Goal: Information Seeking & Learning: Find specific fact

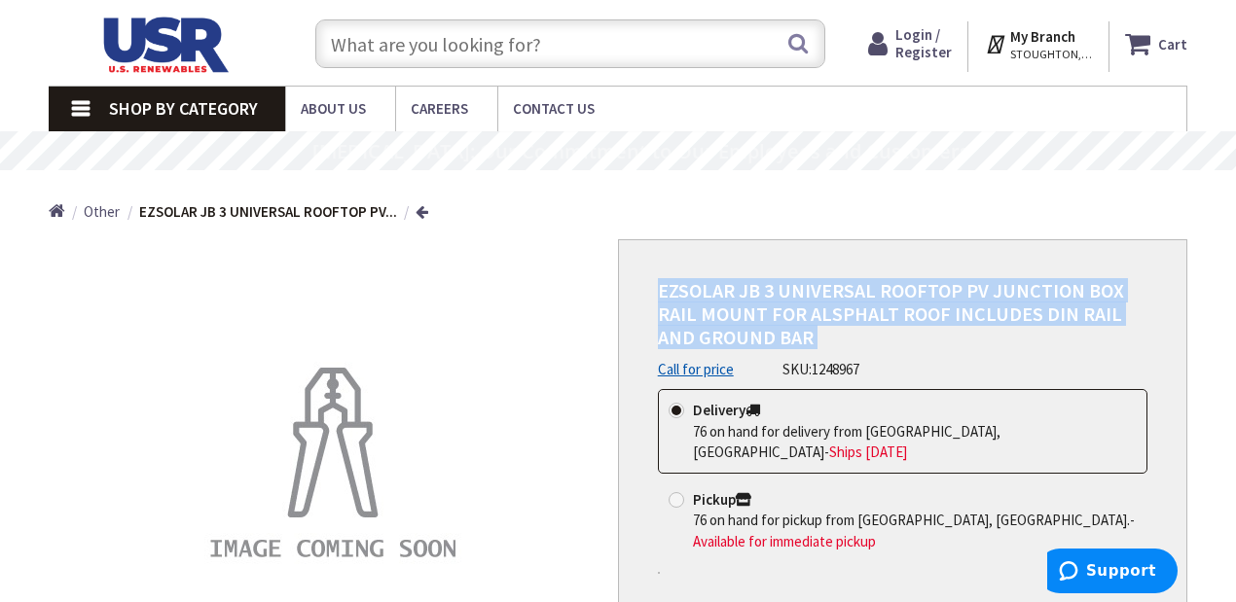
click at [628, 51] on input "text" at bounding box center [570, 43] width 510 height 49
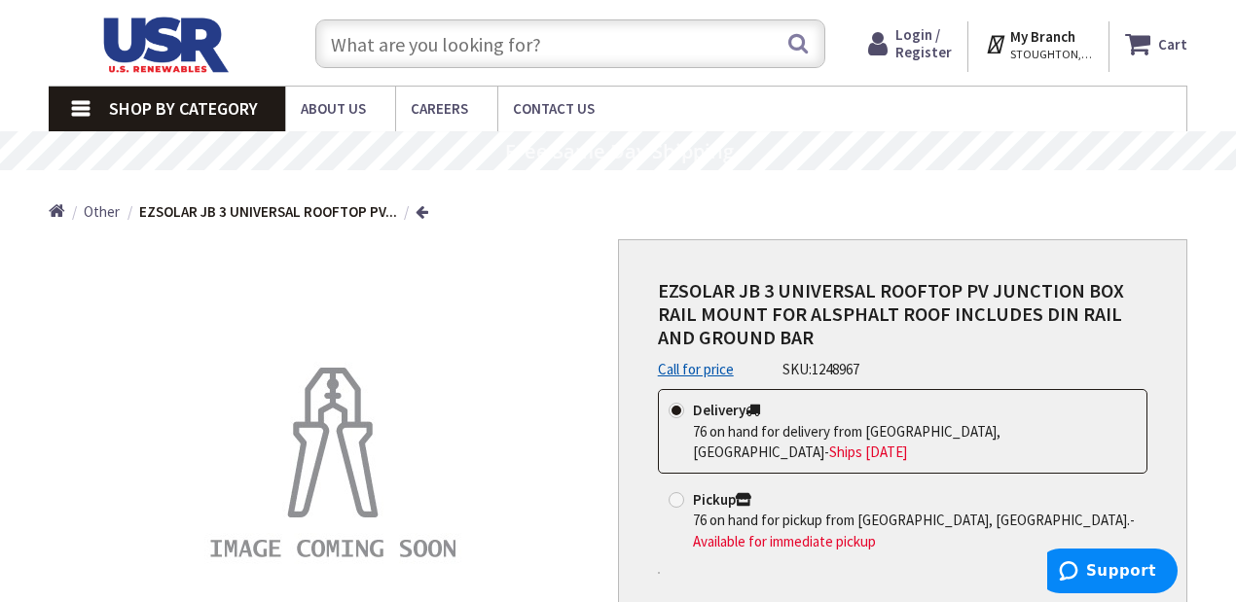
paste input "Enphase Q-DCC-2 Replacement MC4 DC Connector"
type input "Enphase Q-DCC-2 Replacement MC4 DC Connector"
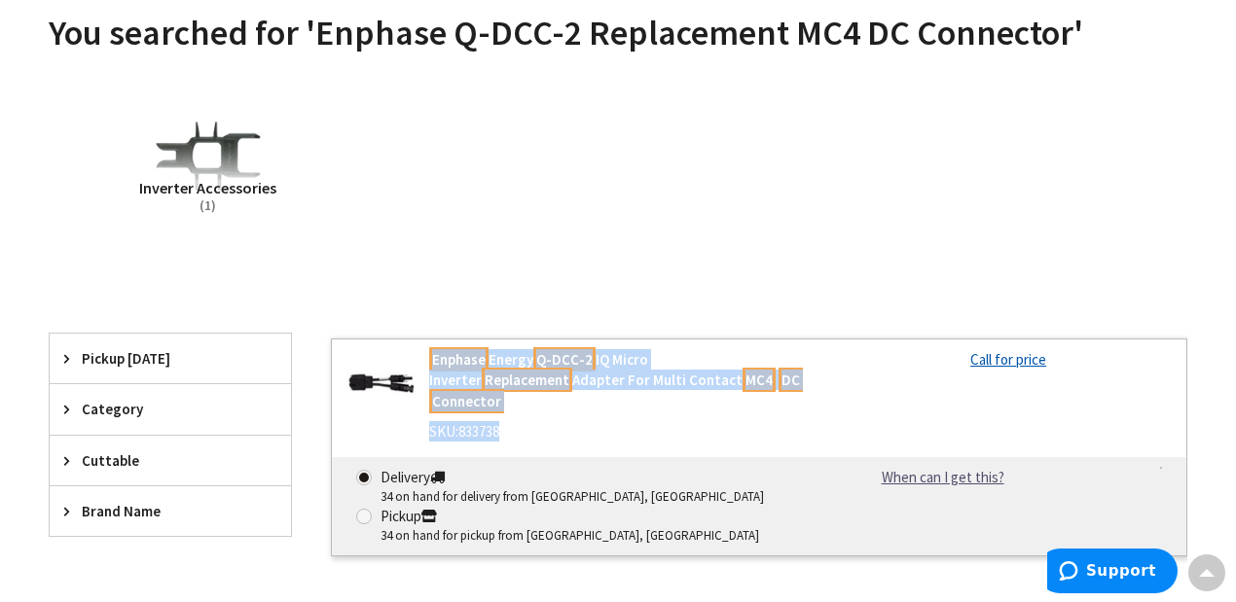
drag, startPoint x: 531, startPoint y: 420, endPoint x: 428, endPoint y: 366, distance: 116.6
click at [428, 366] on div "Enphase Energy Q-DCC-2 IQ Micro Inverter Replacement Adapter For Multi Contact …" at bounding box center [621, 400] width 415 height 103
copy div "Enphase Energy Q-DCC-2 IQ Micro Inverter Replacement Adapter For Multi Contact …"
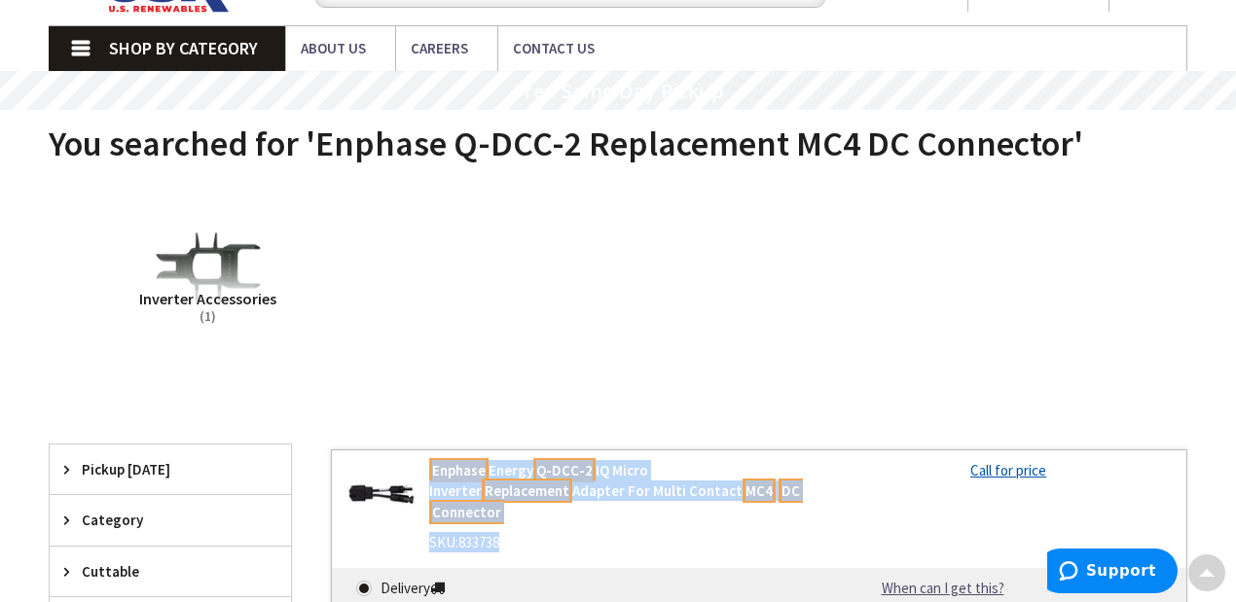
scroll to position [12, 0]
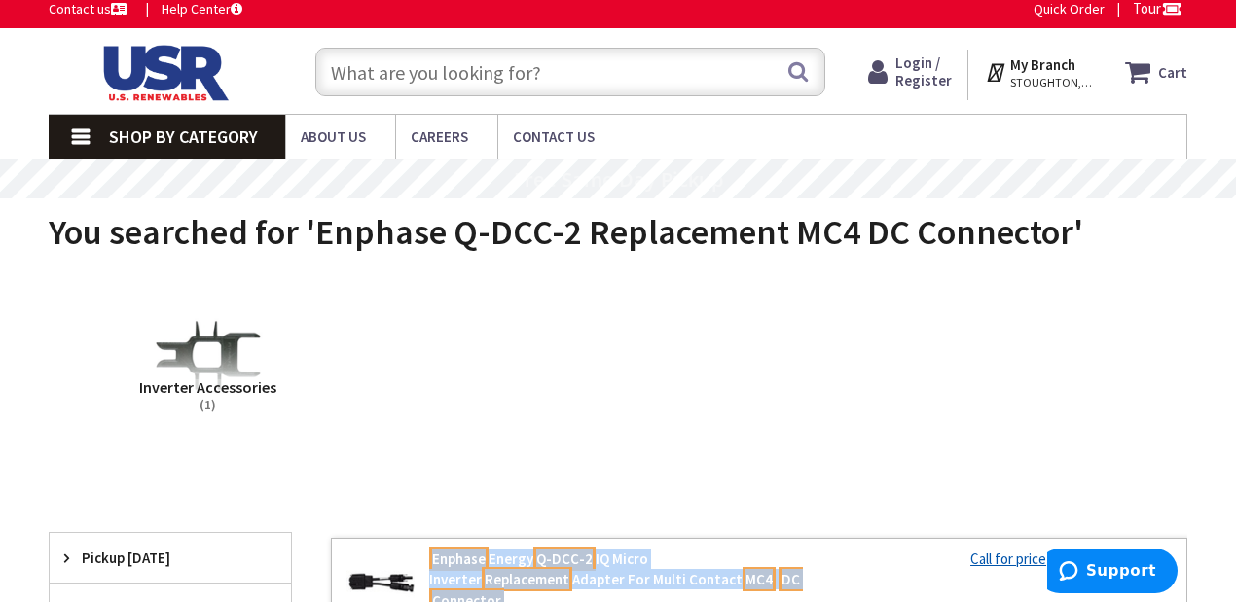
click at [718, 68] on input "text" at bounding box center [570, 72] width 510 height 49
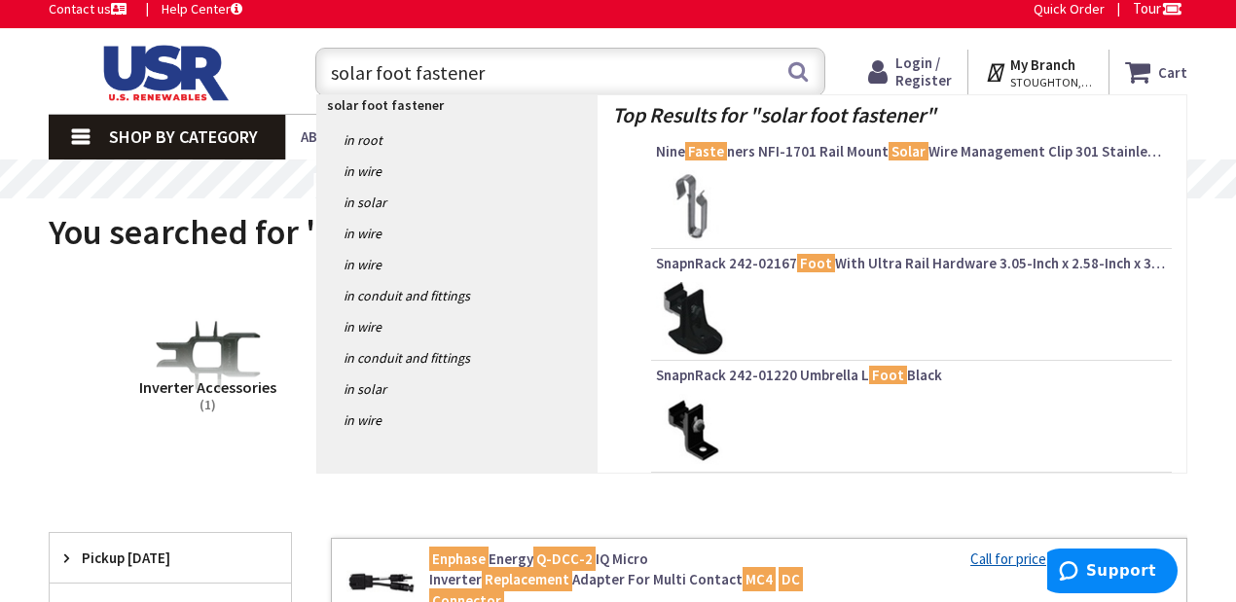
type input "solar foot fasteners"
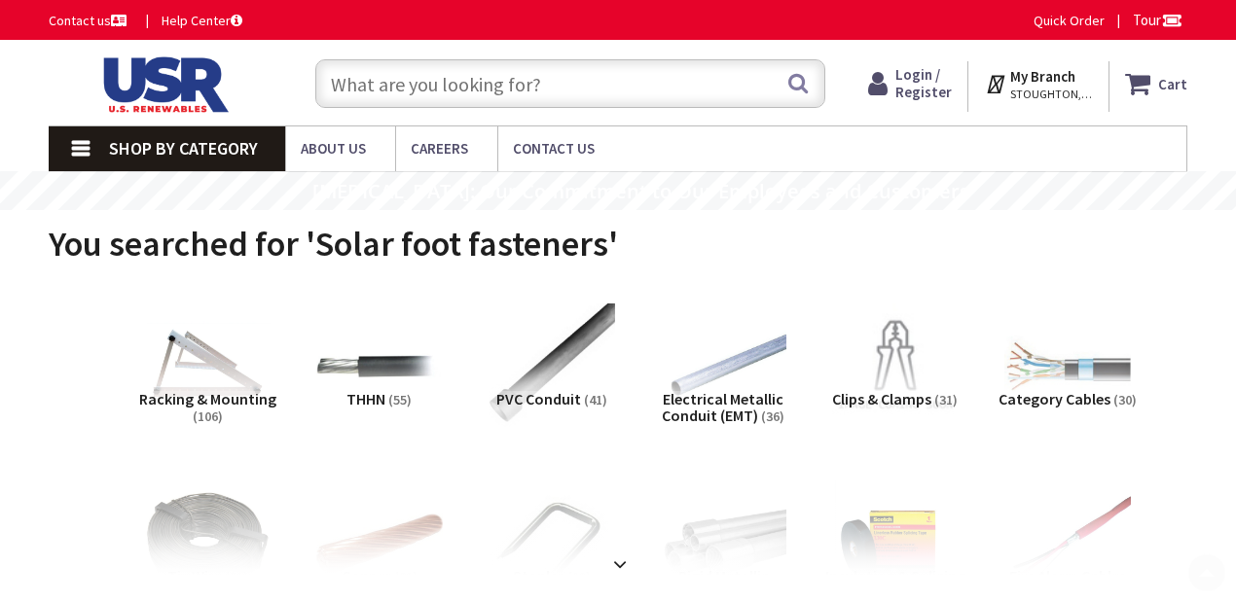
click at [630, 75] on input "text" at bounding box center [570, 83] width 510 height 49
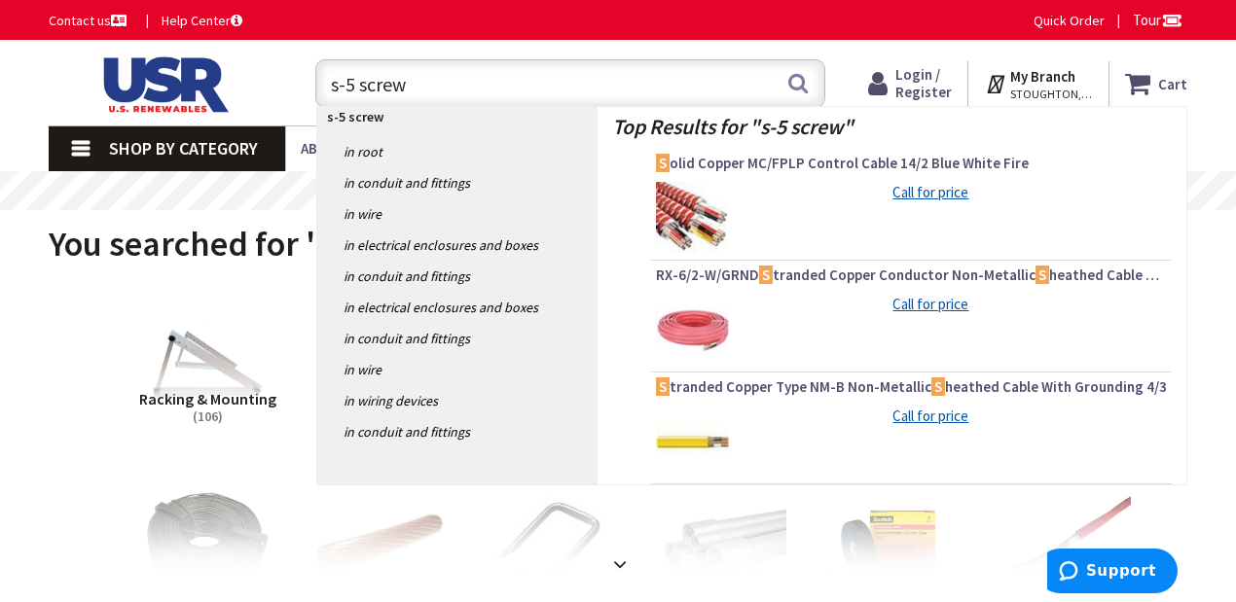
type input "s-5 screws"
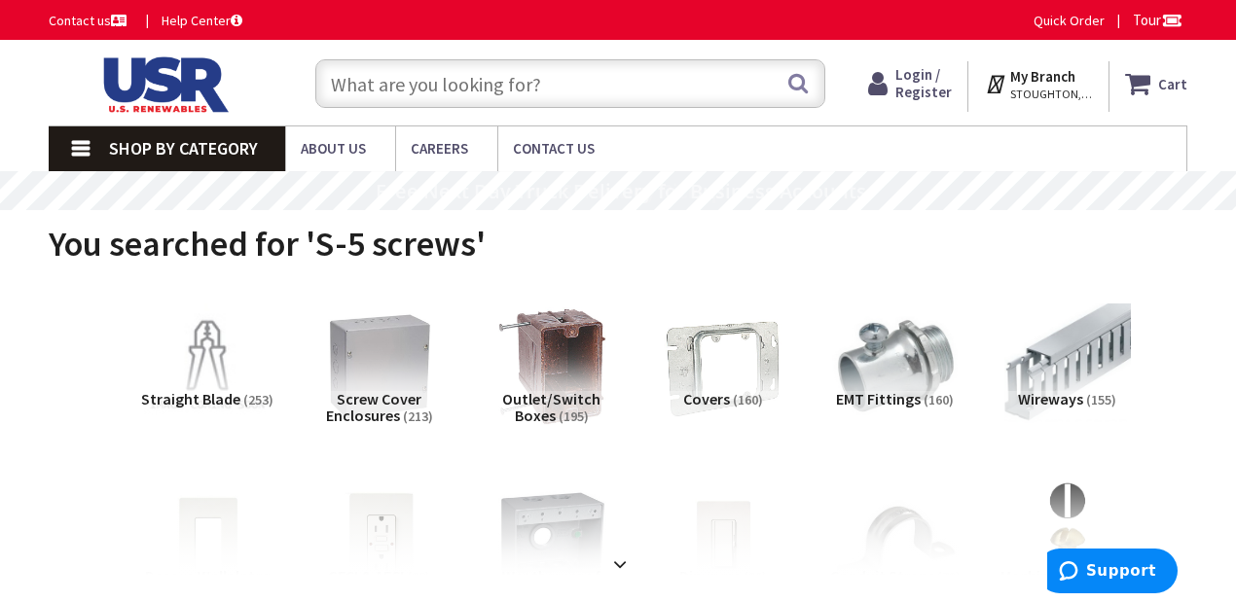
click at [606, 74] on input "text" at bounding box center [570, 83] width 510 height 49
paste input "#14 self-drilling with sealing washers"
type input "#14 self-drilling with sealing washers"
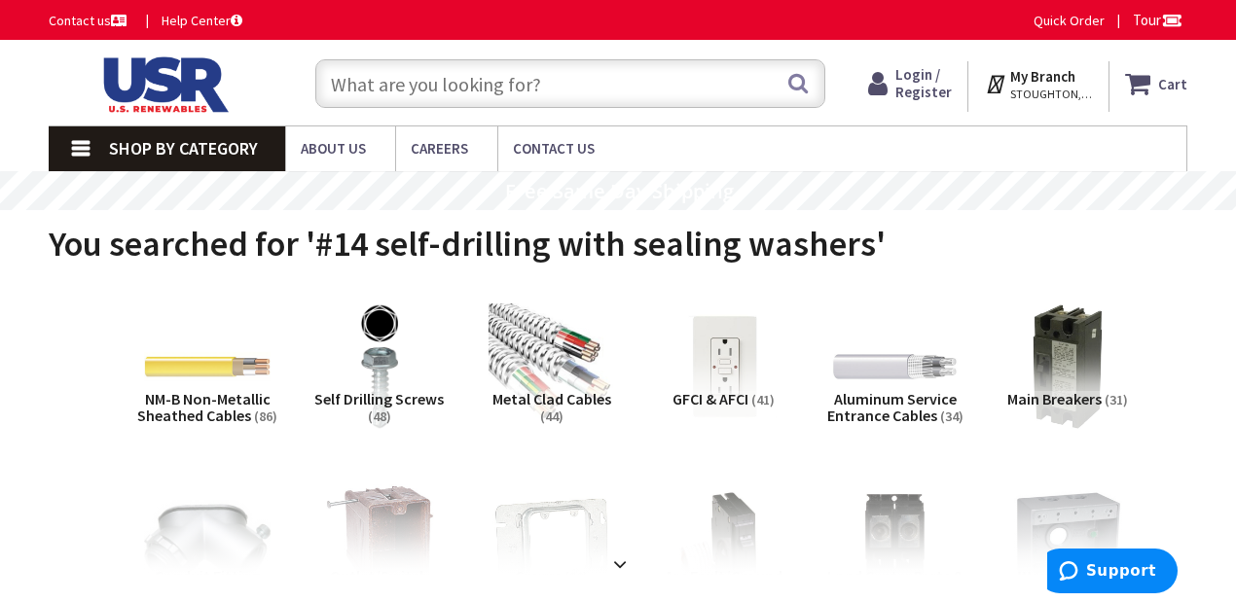
click at [618, 78] on input "text" at bounding box center [570, 83] width 510 height 49
paste input "SolarFoot Fasteners (#14 self-drilling with sealing washers) — 80 screws"
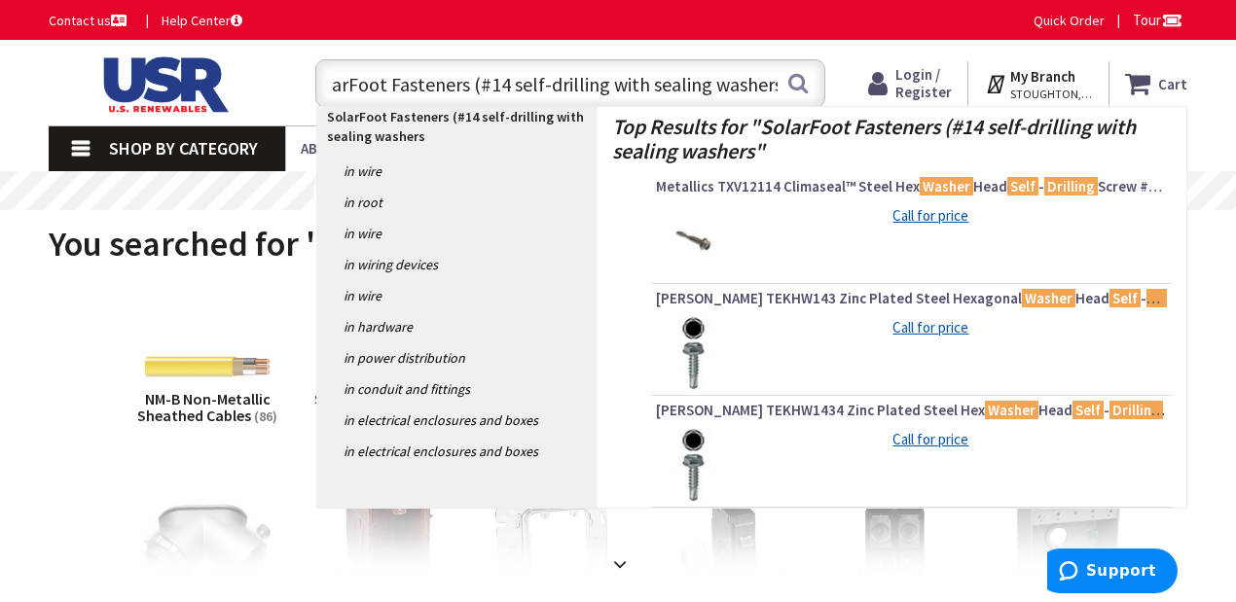
scroll to position [0, 19]
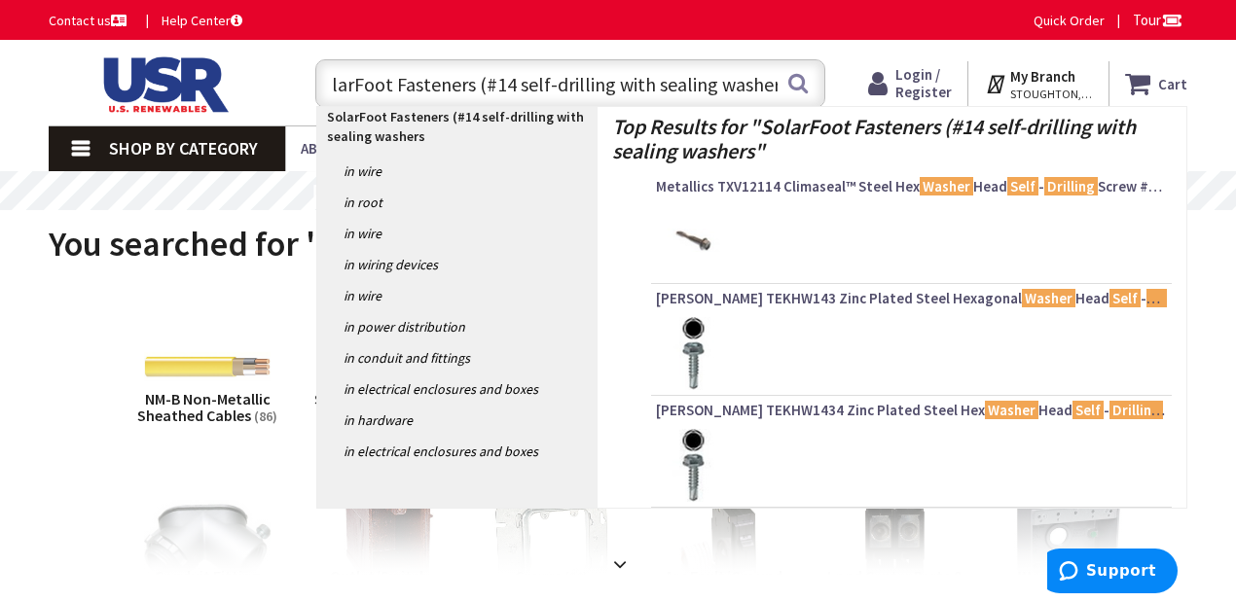
click at [487, 84] on input "SolarFoot Fasteners (#14 self-drilling with sealing washers" at bounding box center [570, 83] width 510 height 49
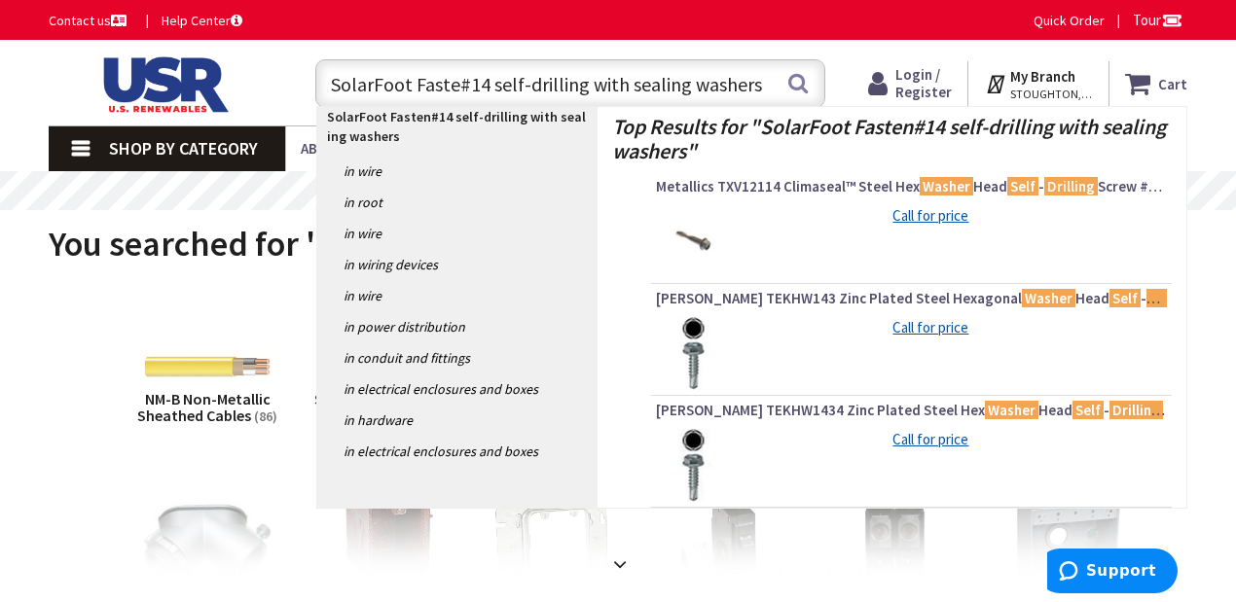
scroll to position [0, 0]
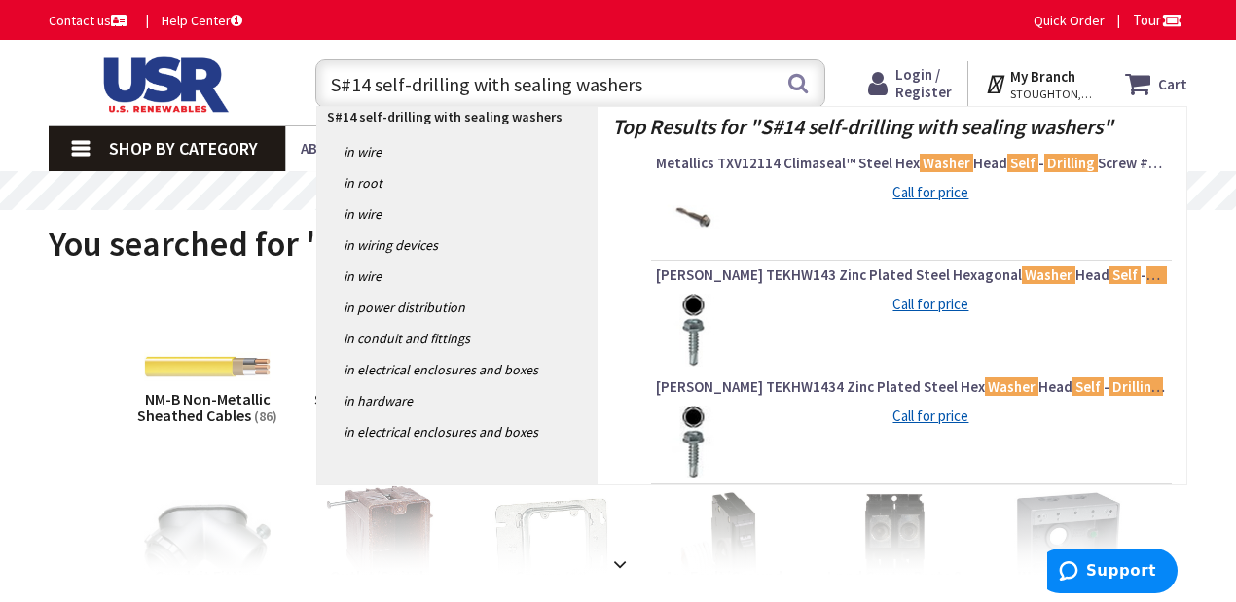
type input "#14 self-drilling with sealing washers"
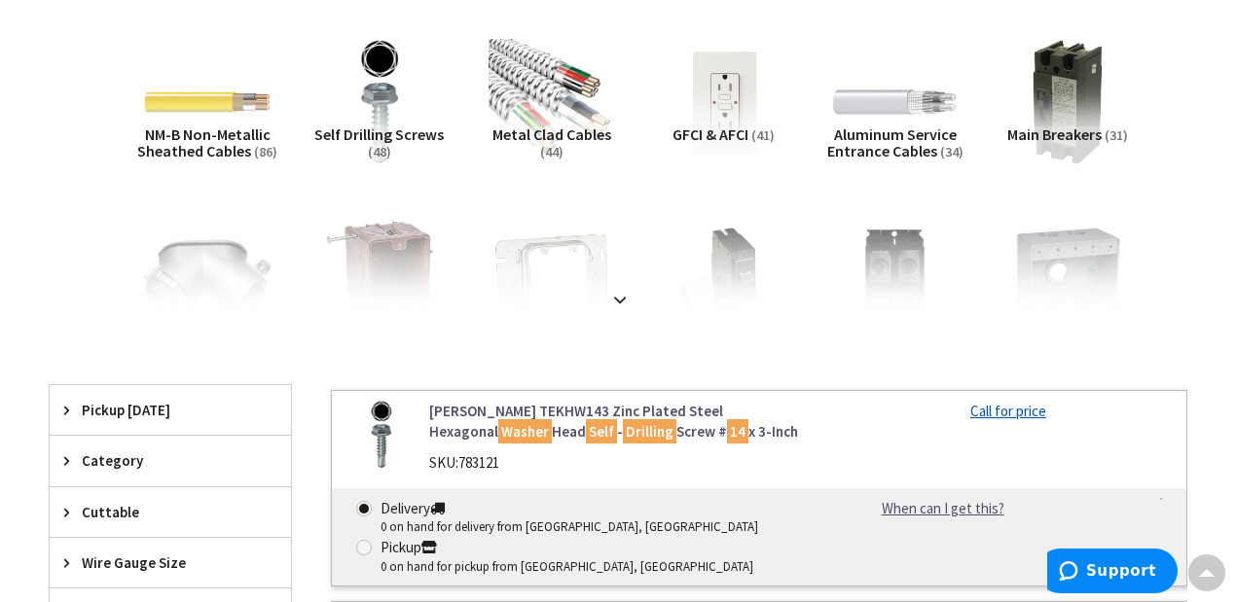
scroll to position [318, 0]
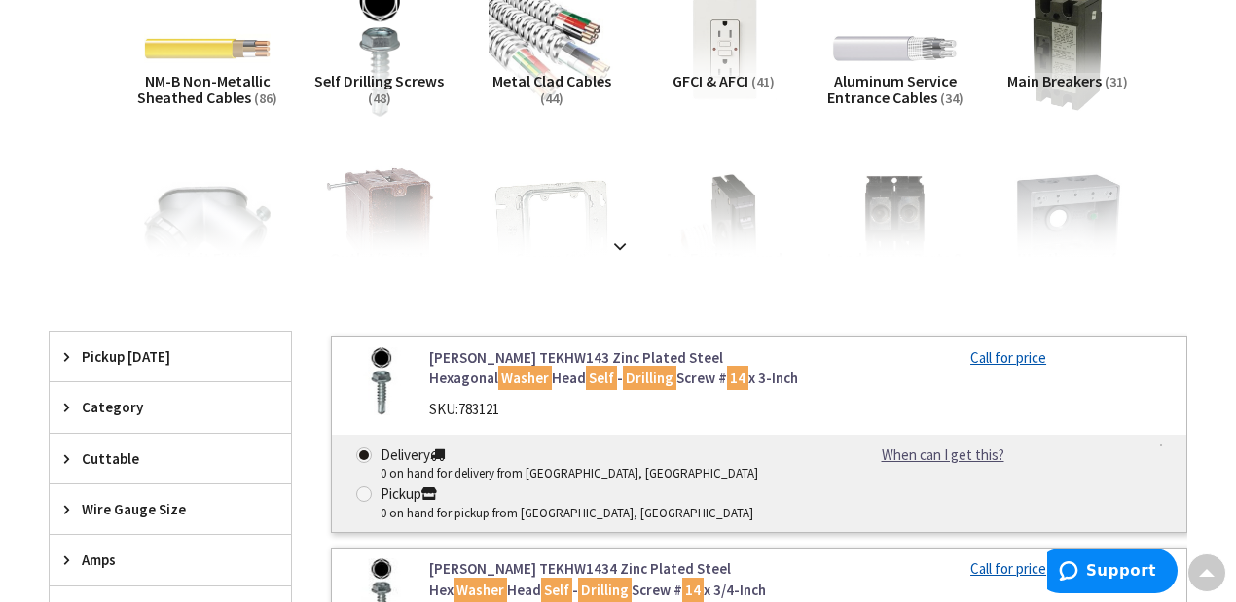
click at [390, 64] on img at bounding box center [378, 48] width 139 height 139
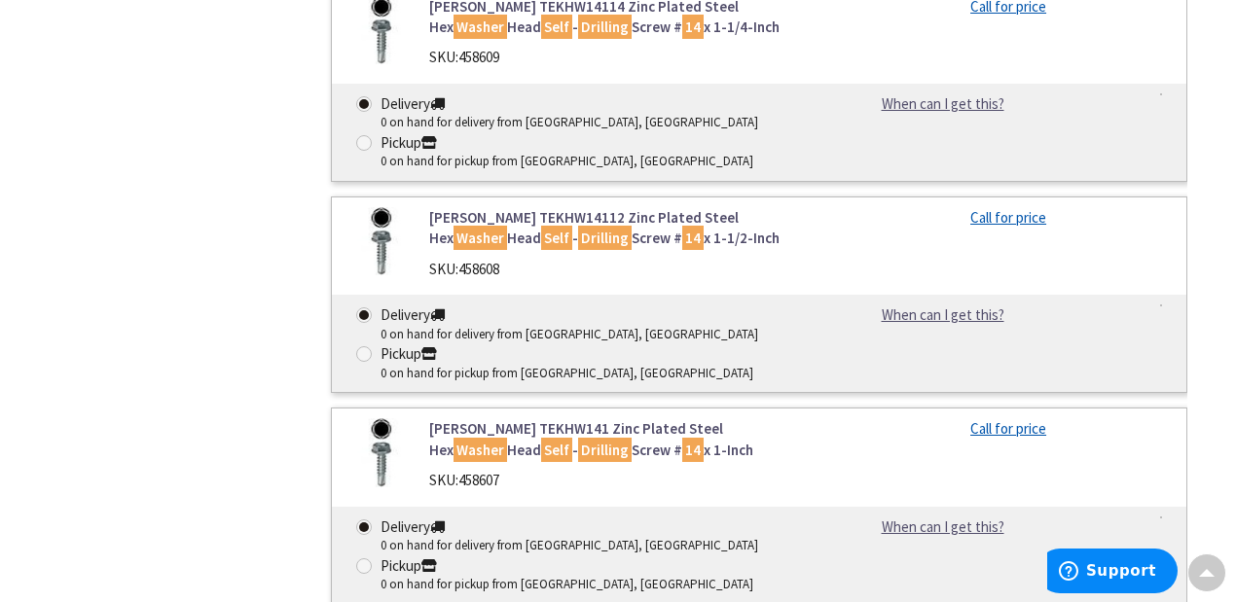
scroll to position [1322, 0]
click at [507, 225] on mark "Washer" at bounding box center [480, 237] width 54 height 24
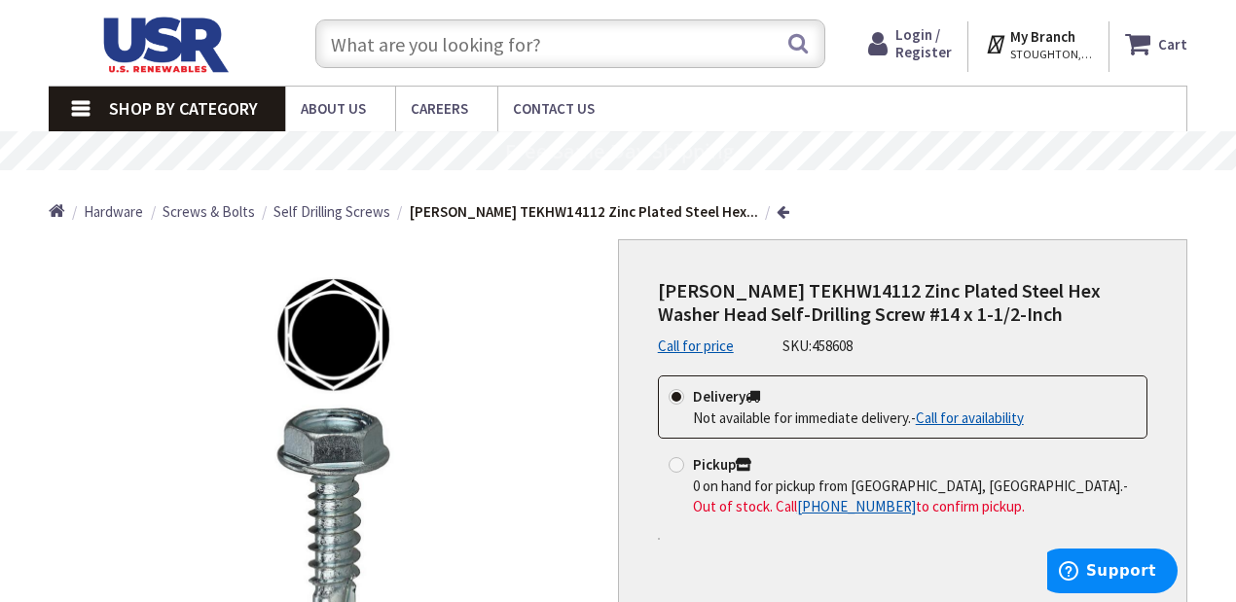
scroll to position [44, 0]
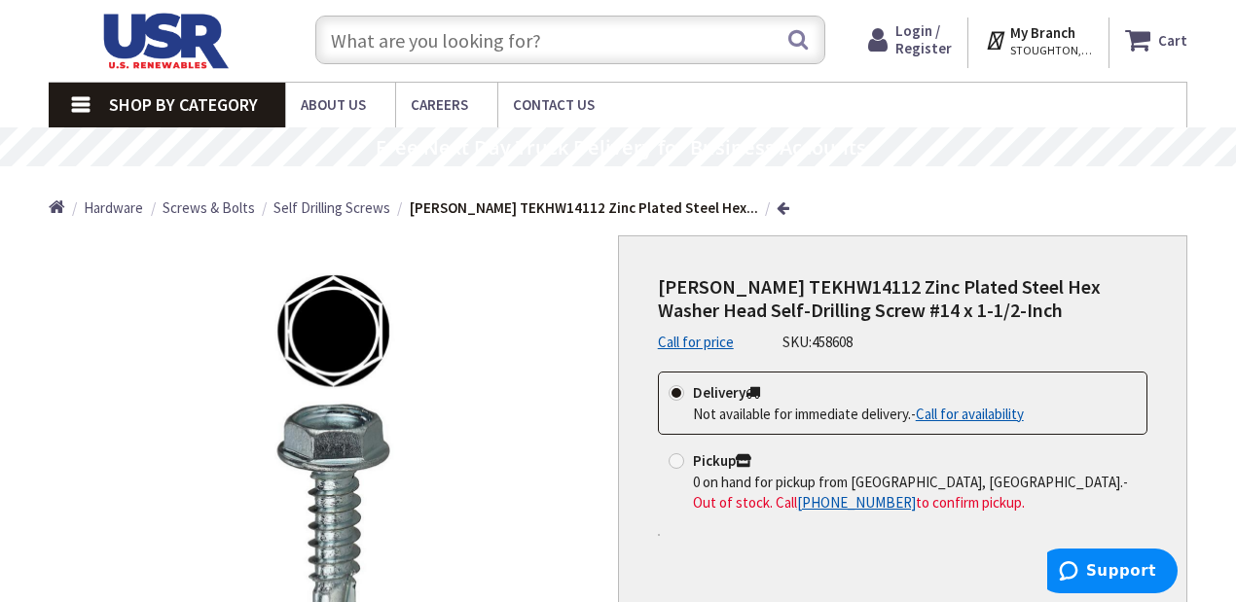
click at [577, 27] on input "text" at bounding box center [570, 40] width 510 height 49
paste input "S5 S1415MW"
type input "S5 S1415MW"
